Goal: Task Accomplishment & Management: Manage account settings

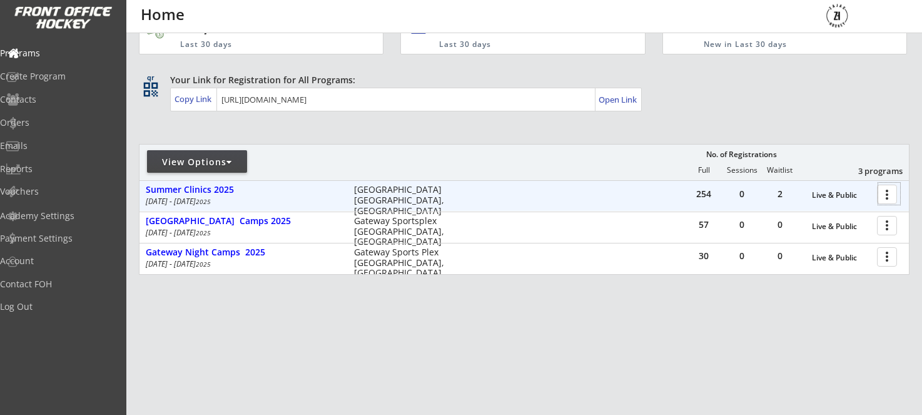
click at [883, 196] on div at bounding box center [889, 194] width 22 height 22
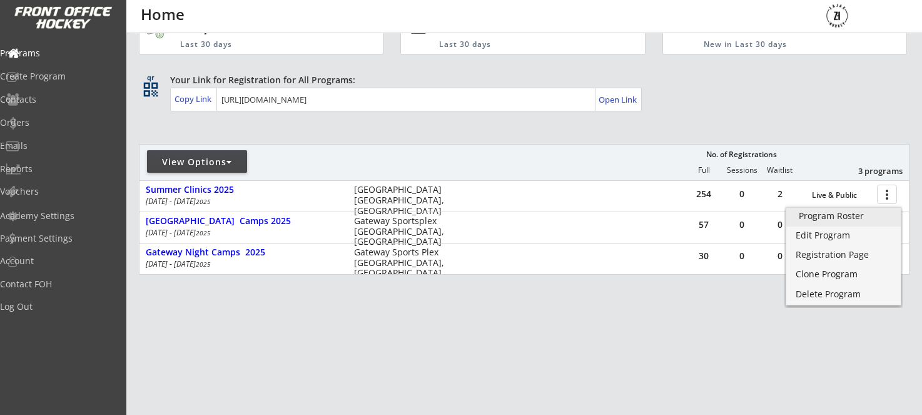
click at [849, 219] on div "Program Roster" at bounding box center [842, 215] width 89 height 9
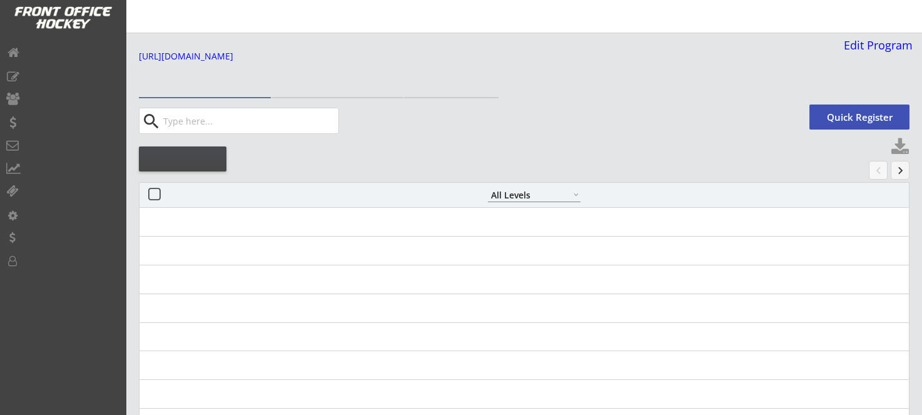
select select ""All Levels""
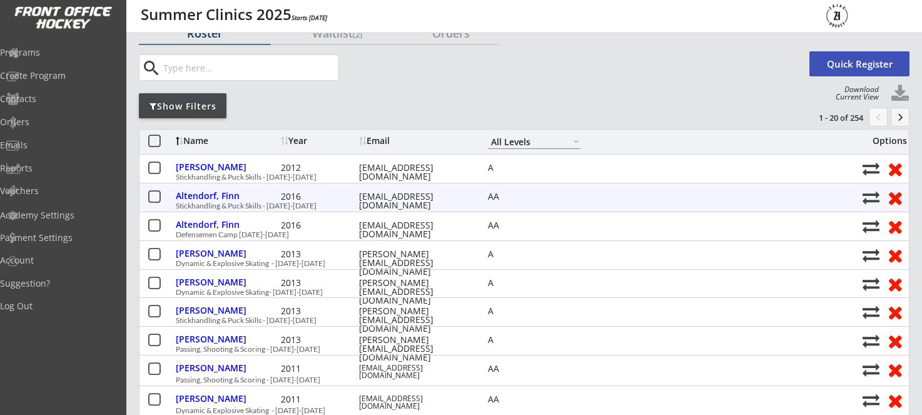
scroll to position [56, 0]
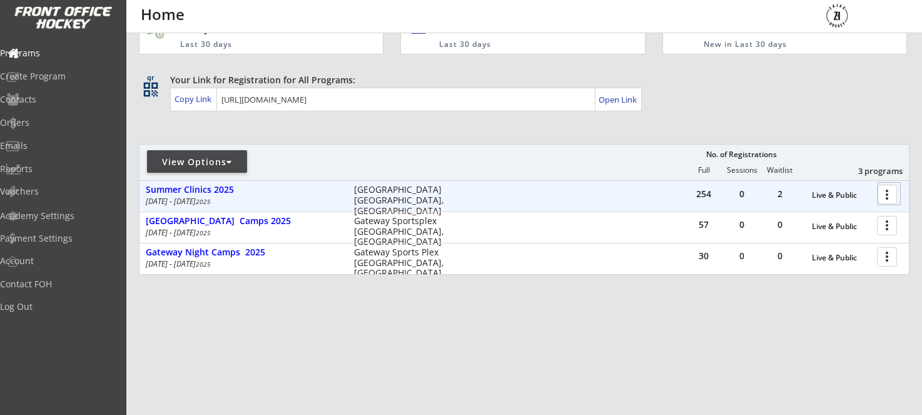
scroll to position [43, 0]
drag, startPoint x: 888, startPoint y: 198, endPoint x: 880, endPoint y: 207, distance: 12.0
click at [888, 198] on div at bounding box center [889, 195] width 22 height 22
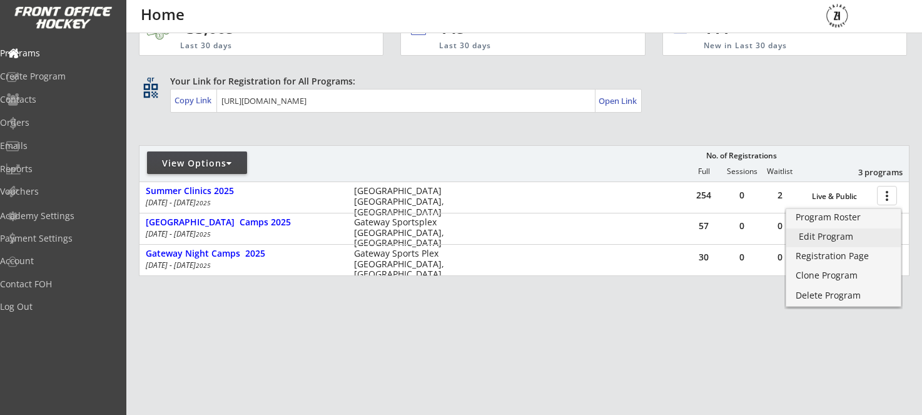
click at [846, 239] on div "Edit Program" at bounding box center [842, 236] width 89 height 9
